Goal: Navigation & Orientation: Find specific page/section

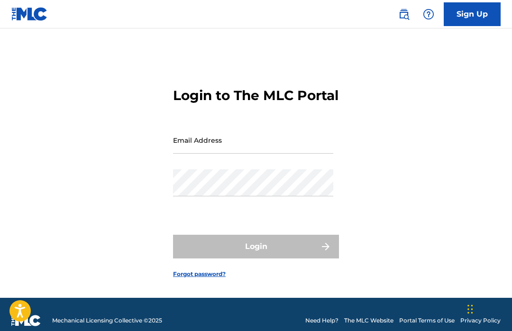
click at [228, 154] on input "Email Address" at bounding box center [253, 140] width 160 height 27
type input "[EMAIL_ADDRESS][DOMAIN_NAME]"
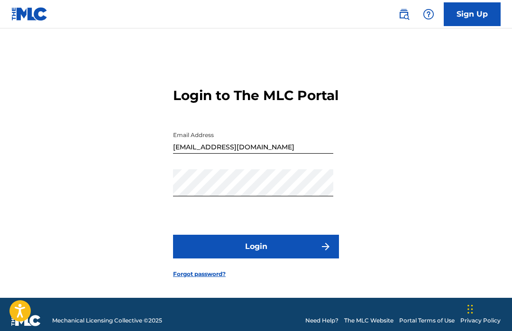
click at [225, 246] on button "Login" at bounding box center [256, 247] width 166 height 24
